Goal: Find specific page/section: Find specific page/section

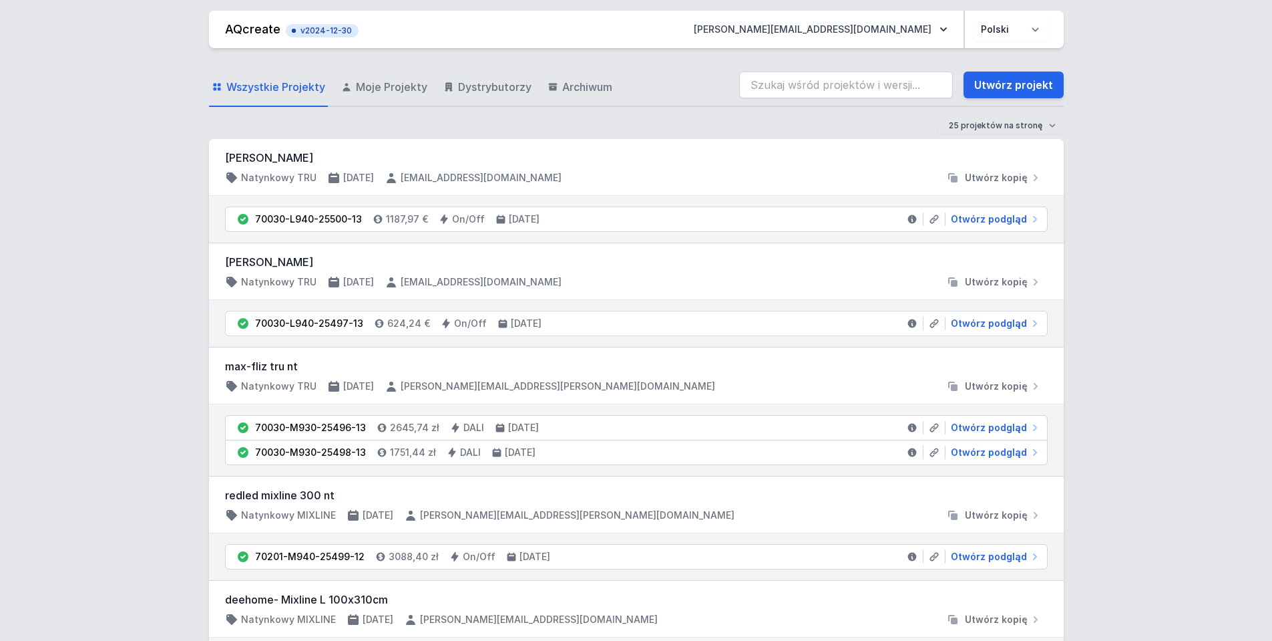
click at [811, 80] on input "search" at bounding box center [846, 84] width 214 height 27
type input "70124-M930-25397-70"
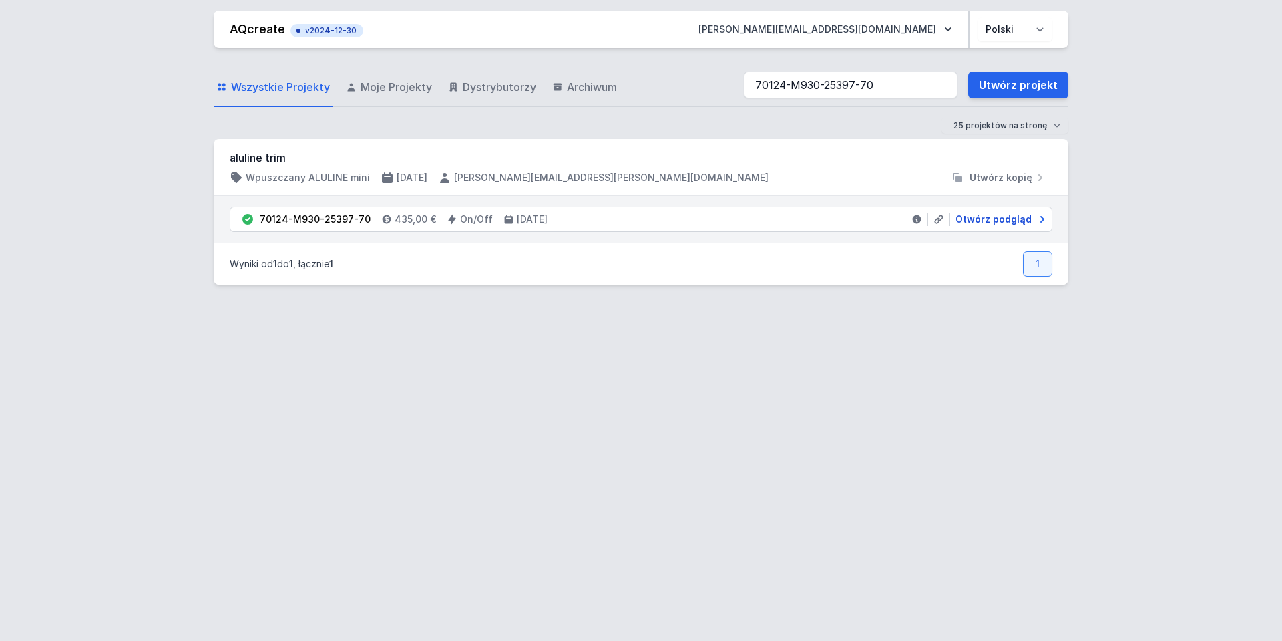
click at [979, 218] on span "Otwórz podgląd" at bounding box center [994, 218] width 76 height 13
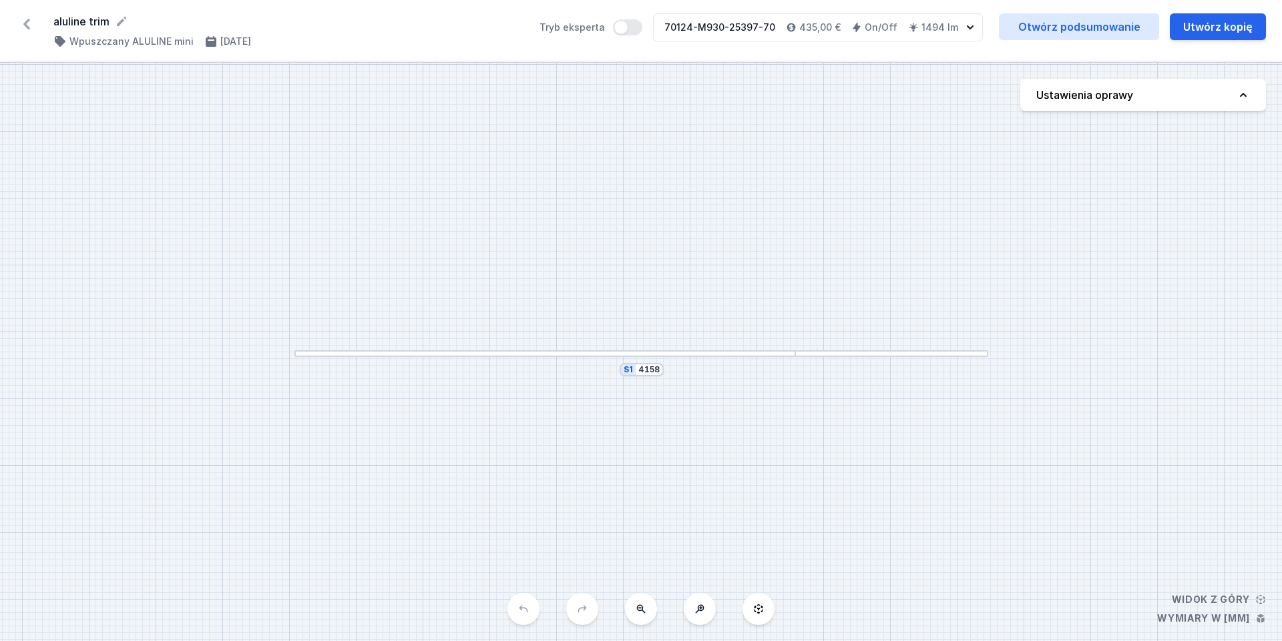
click at [15, 31] on div "aluline trim ( 11178 /v 1 ) Wpuszczany ALULINE mini [DATE] Tryb eksperta 70124-…" at bounding box center [641, 31] width 1282 height 62
click at [19, 27] on icon at bounding box center [26, 23] width 21 height 21
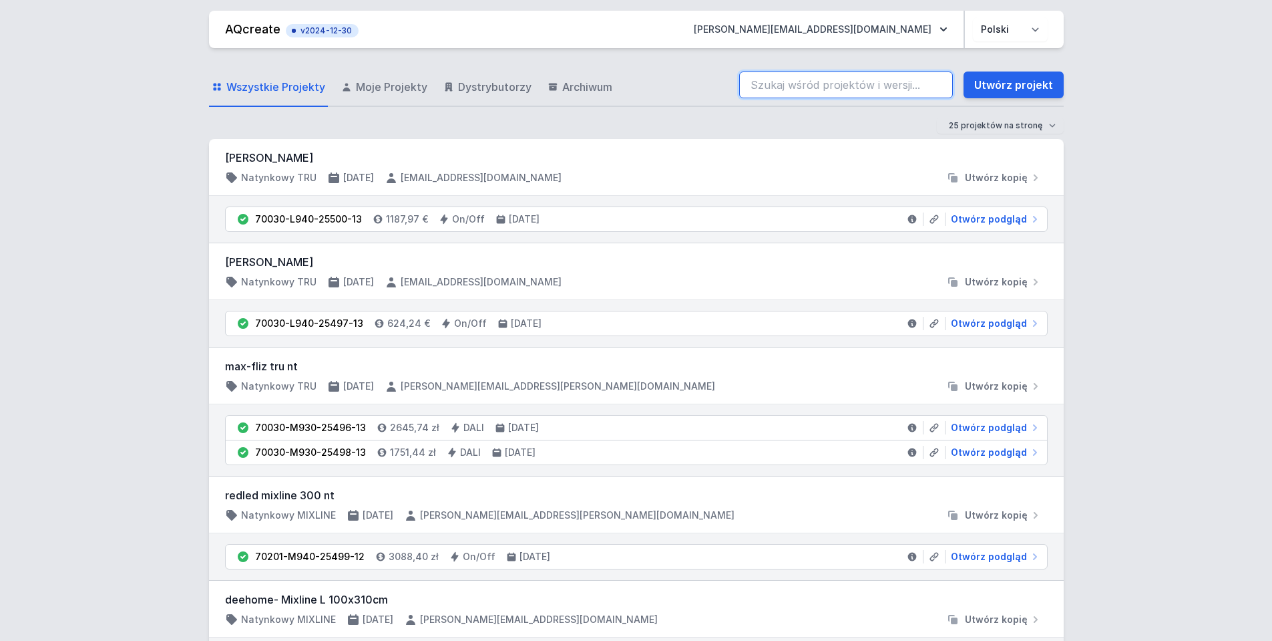
click at [832, 72] on input "search" at bounding box center [846, 84] width 214 height 27
paste input "70124-M930-25398-70"
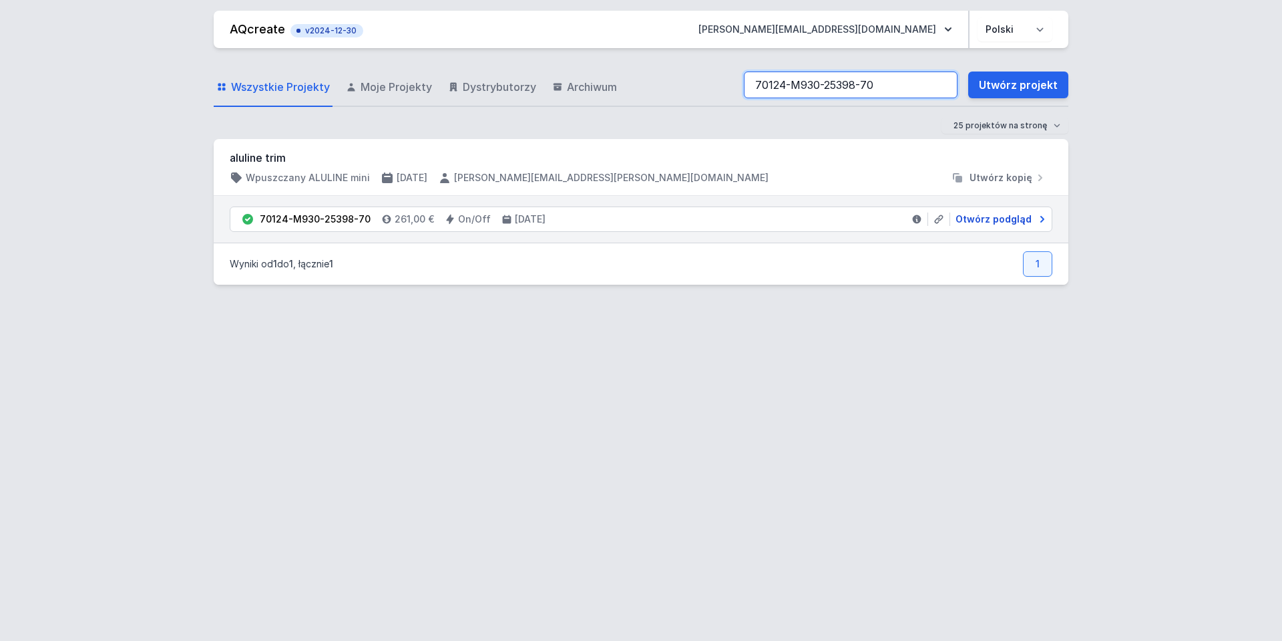
type input "70124-M930-25398-70"
click at [1027, 220] on span "Otwórz podgląd" at bounding box center [994, 218] width 76 height 13
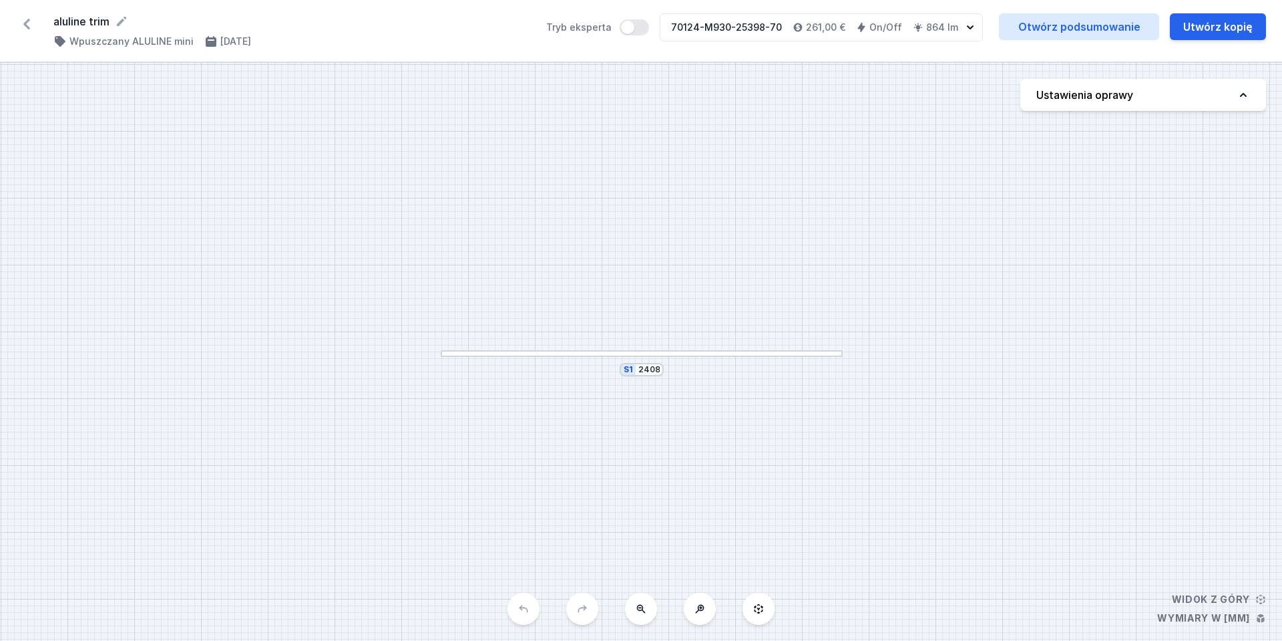
click at [25, 34] on div "aluline trim ( 11179 /v 1 ) Wpuszczany ALULINE mini [DATE] Tryb eksperta 70124-…" at bounding box center [641, 31] width 1282 height 62
click at [25, 14] on icon at bounding box center [26, 23] width 21 height 21
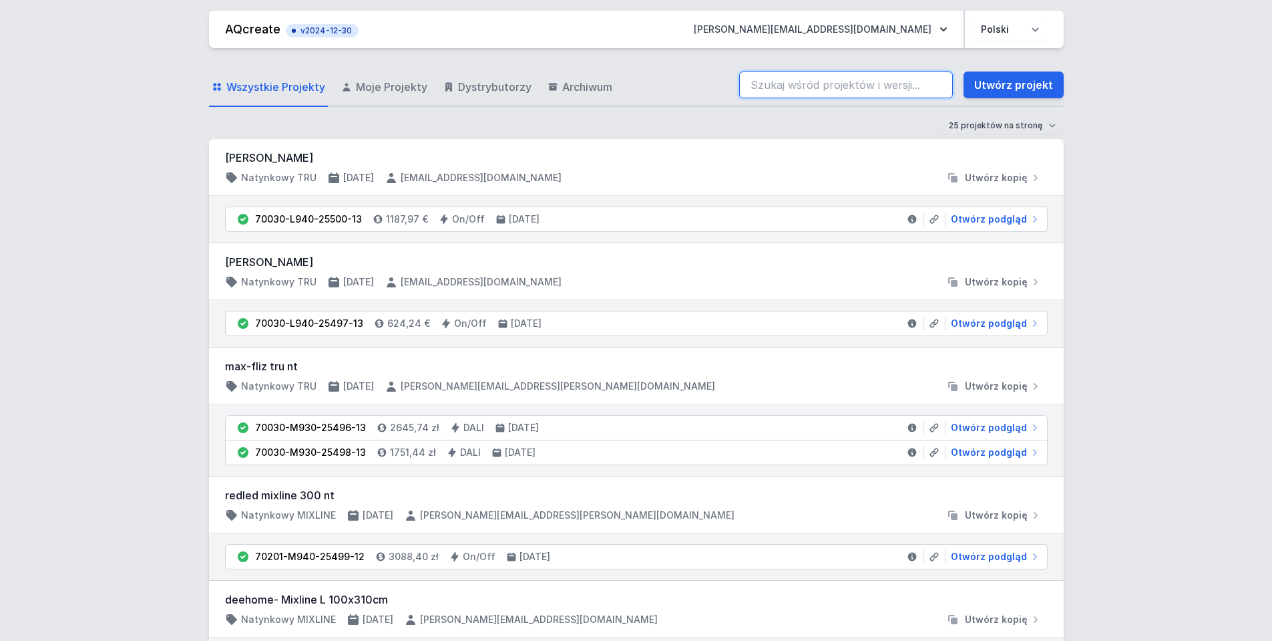
click at [887, 93] on input "search" at bounding box center [846, 84] width 214 height 27
paste input "70124-M930-25399-70"
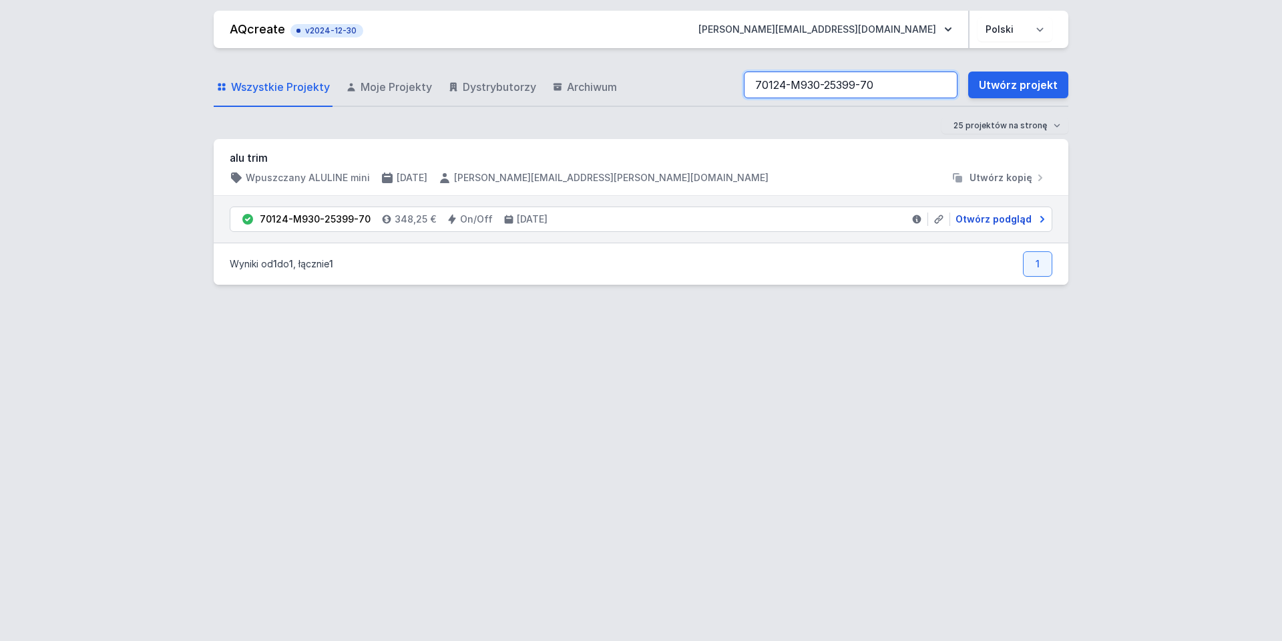
type input "70124-M930-25399-70"
click at [998, 218] on span "Otwórz podgląd" at bounding box center [994, 218] width 76 height 13
